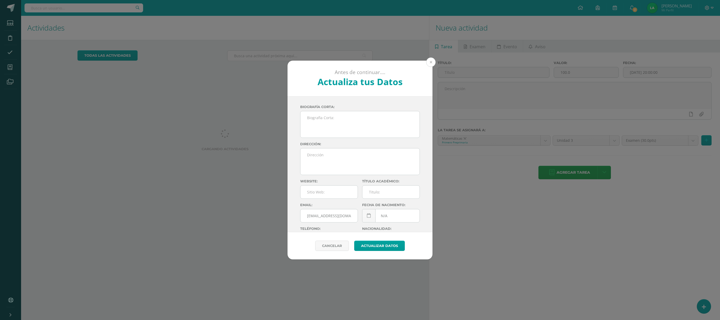
click at [430, 62] on button at bounding box center [430, 61] width 9 height 9
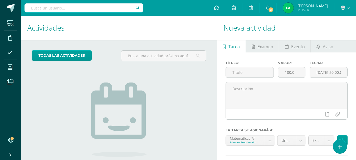
drag, startPoint x: 709, startPoint y: 1, endPoint x: 194, endPoint y: 102, distance: 524.9
click at [194, 102] on div "todas las Actividades No tienes actividades Échale un vistazo a los demás perío…" at bounding box center [119, 121] width 196 height 163
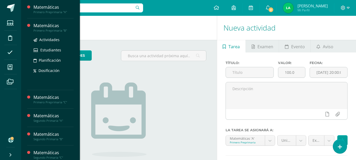
click at [39, 26] on div "Matemáticas" at bounding box center [53, 26] width 40 height 6
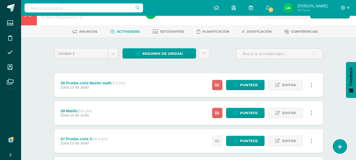
scroll to position [7, 0]
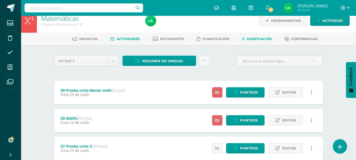
click at [261, 38] on span "Dosificación" at bounding box center [259, 39] width 25 height 4
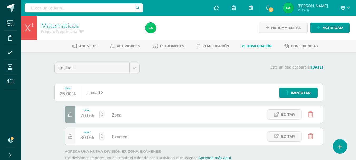
click at [350, 90] on div "Matemáticas Primero Preprimaria "B" Herramientas Detalle de asistencias Activid…" at bounding box center [188, 104] width 335 height 177
click at [341, 66] on div "Matemáticas Primero Preprimaria "B" Herramientas Detalle de asistencias Activid…" at bounding box center [188, 104] width 335 height 177
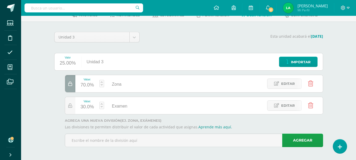
scroll to position [32, 0]
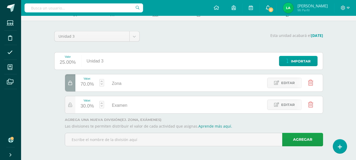
click at [270, 8] on icon at bounding box center [268, 7] width 4 height 5
